Goal: Task Accomplishment & Management: Contribute content

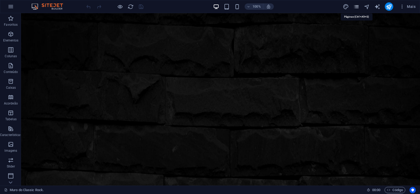
click at [356, 5] on icon "pages" at bounding box center [357, 7] width 6 height 6
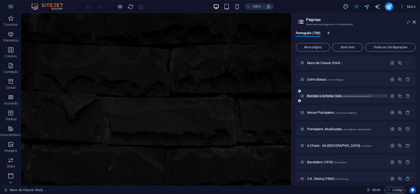
click at [323, 97] on span "Bandas e Artistas Solo.. /bandas-e-artistas-solo" at bounding box center [339, 96] width 64 height 4
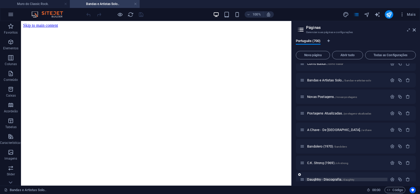
click at [0, 0] on span "Daughtry - Discografia. /daughtry" at bounding box center [0, 0] width 0 height 0
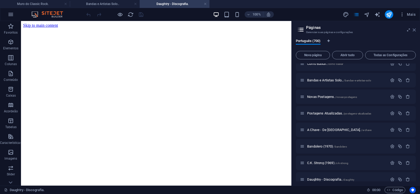
click at [415, 31] on icon at bounding box center [414, 30] width 3 height 4
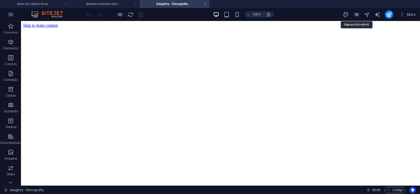
click at [358, 15] on icon "pages" at bounding box center [357, 15] width 6 height 6
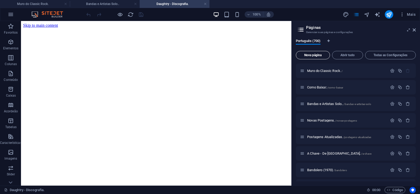
click at [310, 55] on span "Nova página" at bounding box center [312, 55] width 29 height 3
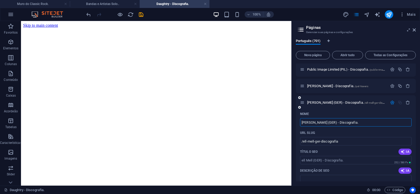
type input "[PERSON_NAME] (GER) - Discografia."
type input "/ell-mell-ger-discografia"
click at [300, 123] on input "[PERSON_NAME] (GER) - Discografia." at bounding box center [356, 122] width 112 height 8
click at [345, 123] on input "[PERSON_NAME] (GER) - Discografia." at bounding box center [356, 122] width 112 height 8
drag, startPoint x: 348, startPoint y: 123, endPoint x: 274, endPoint y: 125, distance: 74.6
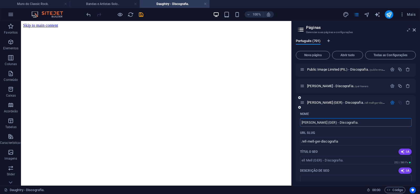
click at [300, 125] on input "[PERSON_NAME] (GER) - Discografia." at bounding box center [356, 122] width 112 height 8
paste input "P"
type input "[PERSON_NAME] (GER) - Discografia."
type input "/pell-mell-ger-discografia"
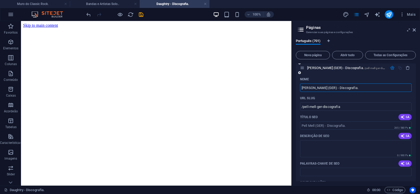
scroll to position [11600, 0]
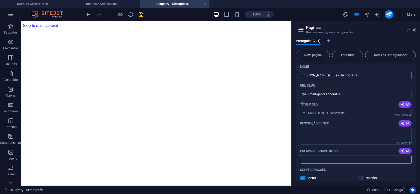
click at [320, 161] on input "Palavras-chave de SEO" at bounding box center [356, 159] width 112 height 8
paste input "[PERSON_NAME] (GER) - Discografia. Download."
type input "[PERSON_NAME] (GER) - Discografia. Download."
click at [323, 136] on textarea "Descrição de SEO" at bounding box center [356, 136] width 112 height 17
paste textarea "Pell Mell foi uma banda de rock progressivo sinfônico alemã ativa na década de …"
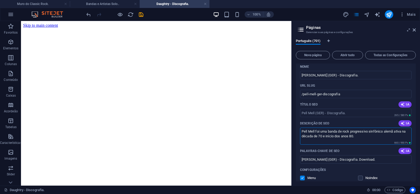
type textarea "Pell Mell foi uma banda de rock progressivo sinfônico alemã ativa na década de …"
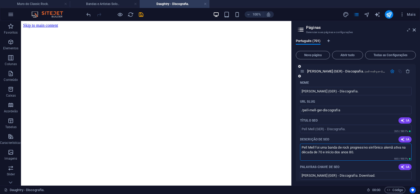
scroll to position [11576, 0]
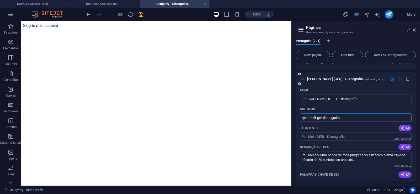
drag, startPoint x: 322, startPoint y: 117, endPoint x: 304, endPoint y: 123, distance: 19.4
click at [304, 122] on input "/pell-mell-ger-discografia" at bounding box center [356, 117] width 112 height 8
click at [353, 119] on input "/pell-mell-ger-discografia" at bounding box center [356, 117] width 112 height 8
drag, startPoint x: 322, startPoint y: 118, endPoint x: 303, endPoint y: 122, distance: 19.6
click at [303, 122] on input "/pell-mell-ger-discografia" at bounding box center [356, 117] width 112 height 8
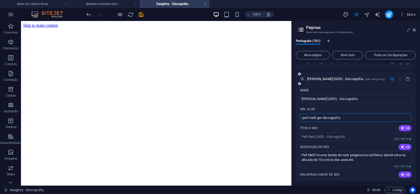
click at [357, 117] on input "/pell-mell-ger-discografia" at bounding box center [356, 117] width 112 height 8
drag, startPoint x: 323, startPoint y: 119, endPoint x: 355, endPoint y: 116, distance: 32.5
click at [355, 116] on input "/pell-mell-ger-discografia" at bounding box center [356, 117] width 112 height 8
type input "/pell-mell-ger"
click at [320, 79] on span "[PERSON_NAME] (GER) - Discografia. /pell-mell-ger" at bounding box center [343, 79] width 73 height 4
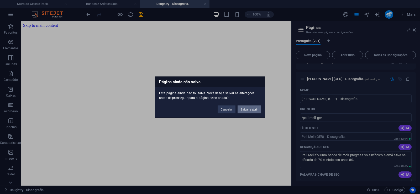
click at [251, 110] on button "Salvar e abrir" at bounding box center [249, 109] width 23 height 8
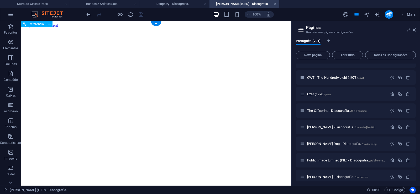
scroll to position [0, 0]
click at [415, 30] on icon at bounding box center [414, 30] width 3 height 4
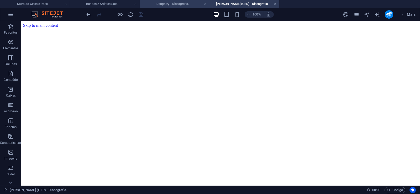
click at [170, 3] on h4 "Daughtry - Discografia." at bounding box center [175, 4] width 70 height 6
click figure
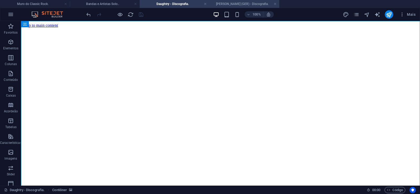
click at [235, 7] on li "[PERSON_NAME] (GER) - Discografia." at bounding box center [245, 4] width 70 height 8
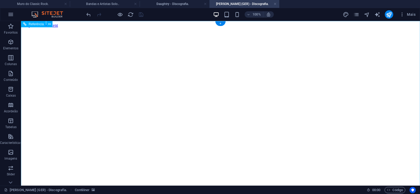
click at [35, 28] on figure at bounding box center [220, 28] width 395 height 0
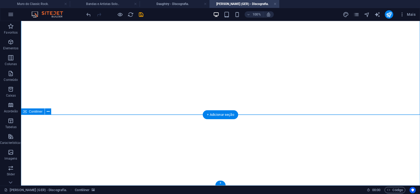
click div "Solte o conteúdo aqui ou Adicionar elementos Colar área de transferência"
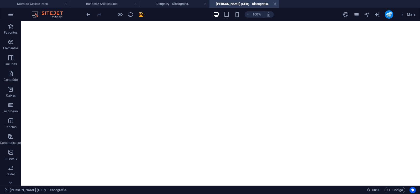
scroll to position [0, 0]
click figure
click div "Daughtry - Discografia."
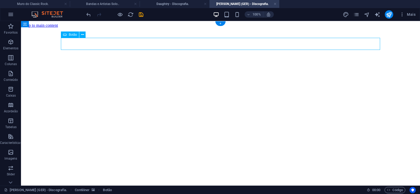
click div "Daughtry - Discografia."
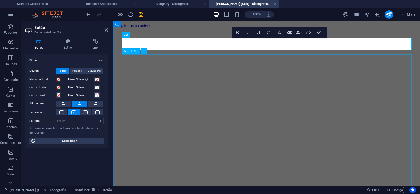
scroll to position [0, 4]
click div "Daughtry é uma banda norte-americana de rock liderada pelo ex-participante do p…"
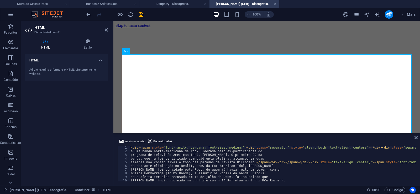
type textarea "música Hemmorrage (In My Hands), a assumir os vocais da banda. Depois"
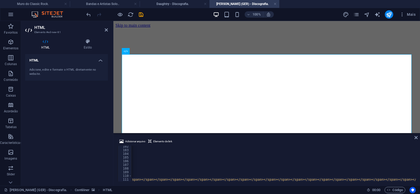
scroll to position [0, 14414]
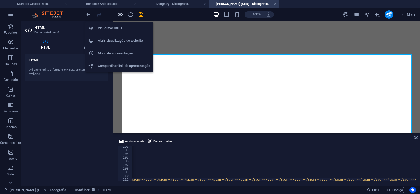
click at [118, 15] on icon "button" at bounding box center [120, 15] width 6 height 6
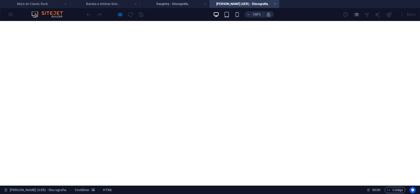
scroll to position [1220, 0]
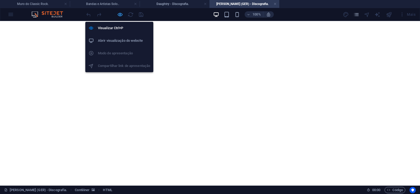
click at [120, 15] on icon "button" at bounding box center [120, 15] width 6 height 6
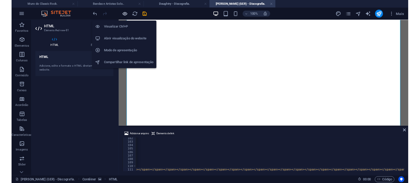
scroll to position [0, 14395]
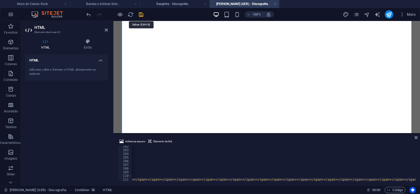
click at [141, 15] on icon "save" at bounding box center [141, 15] width 6 height 6
click at [276, 3] on link at bounding box center [275, 4] width 3 height 5
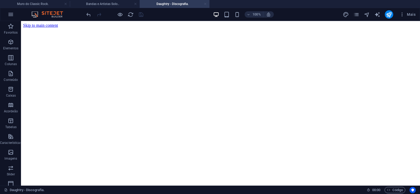
click at [206, 4] on link at bounding box center [205, 4] width 3 height 5
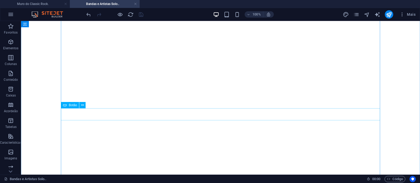
scroll to position [8205, 0]
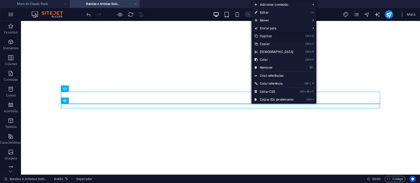
click at [267, 35] on link "Ctrl D Duplicar" at bounding box center [274, 36] width 45 height 8
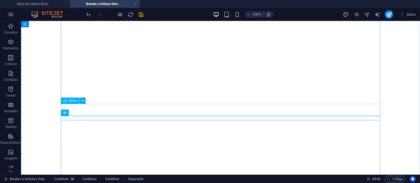
drag, startPoint x: 251, startPoint y: 117, endPoint x: 248, endPoint y: 106, distance: 10.6
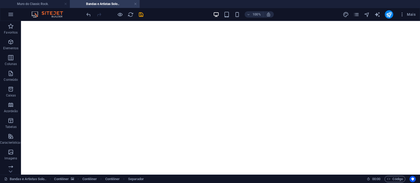
drag, startPoint x: 251, startPoint y: 118, endPoint x: 247, endPoint y: 109, distance: 10.0
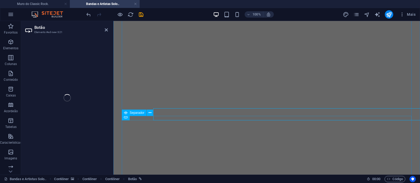
select select "px"
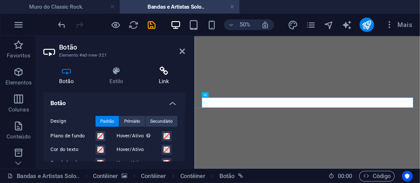
scroll to position [8219, 0]
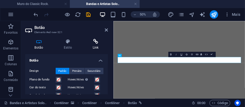
click at [96, 46] on h4 "Link" at bounding box center [95, 44] width 25 height 11
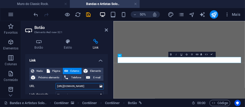
drag, startPoint x: 77, startPoint y: 86, endPoint x: 92, endPoint y: 86, distance: 14.7
click at [92, 86] on input "[URL][DOMAIN_NAME]" at bounding box center [80, 86] width 48 height 6
paste input "ll-mell-ger"
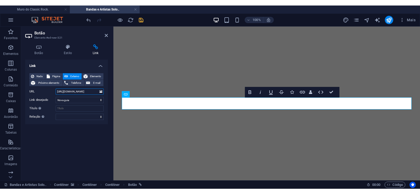
scroll to position [8234, 0]
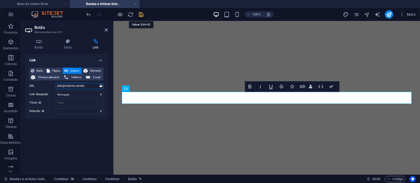
type input "[URL][DOMAIN_NAME]"
click at [141, 16] on icon "save" at bounding box center [141, 15] width 6 height 6
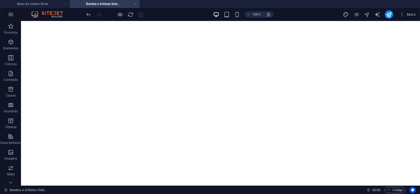
click at [120, 11] on div at bounding box center [114, 14] width 59 height 8
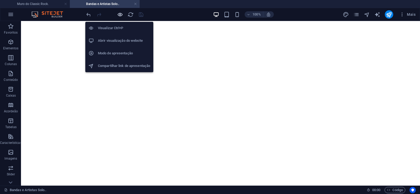
click at [119, 17] on icon "button" at bounding box center [120, 15] width 6 height 6
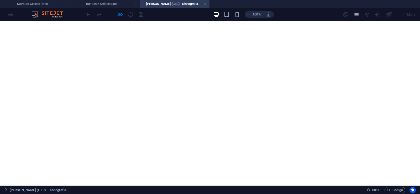
scroll to position [1220, 0]
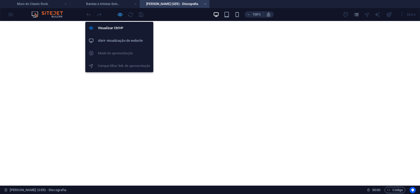
click at [121, 15] on icon "button" at bounding box center [120, 15] width 6 height 6
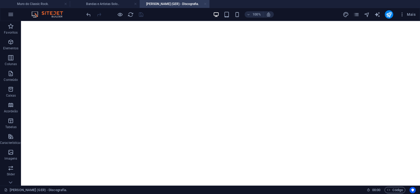
click at [206, 4] on link at bounding box center [205, 4] width 3 height 5
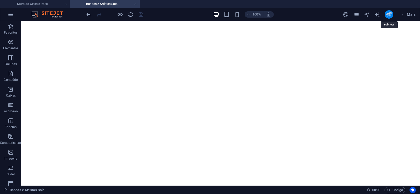
click at [387, 16] on icon "publish" at bounding box center [389, 15] width 6 height 6
